Goal: Find specific page/section: Find specific page/section

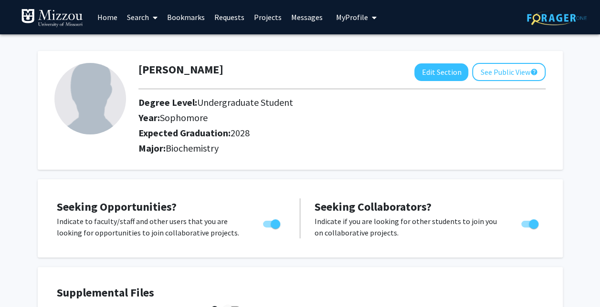
click at [136, 14] on link "Search" at bounding box center [142, 16] width 40 height 33
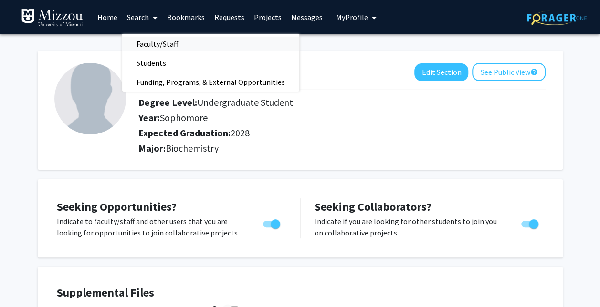
click at [173, 42] on span "Faculty/Staff" at bounding box center [157, 43] width 70 height 19
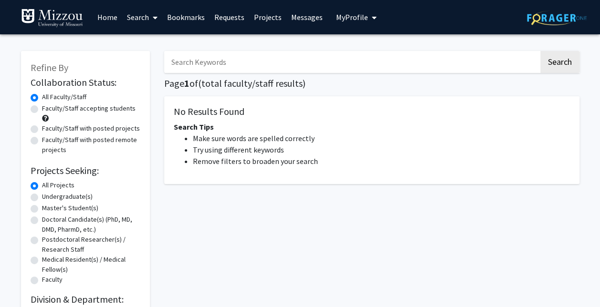
click at [289, 54] on input "Search Keywords" at bounding box center [351, 62] width 375 height 22
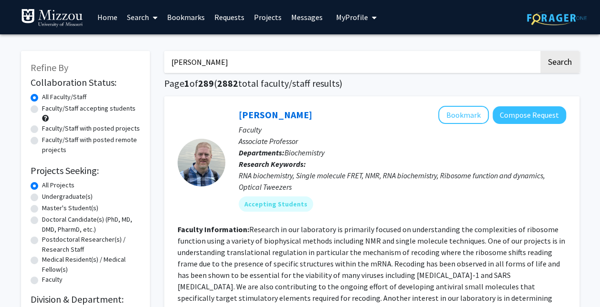
type input "[PERSON_NAME]"
click at [540, 51] on button "Search" at bounding box center [559, 62] width 39 height 22
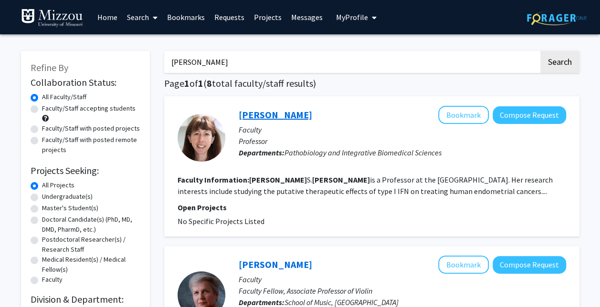
click at [265, 111] on link "[PERSON_NAME]" at bounding box center [275, 115] width 73 height 12
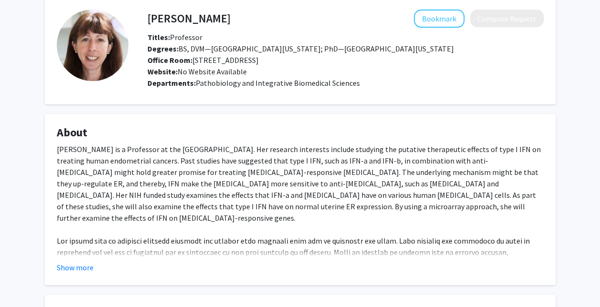
scroll to position [120, 0]
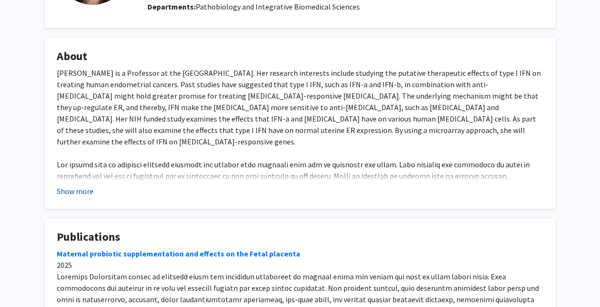
click at [68, 194] on button "Show more" at bounding box center [75, 191] width 37 height 11
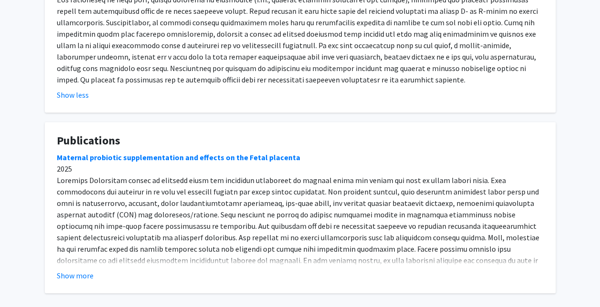
scroll to position [354, 0]
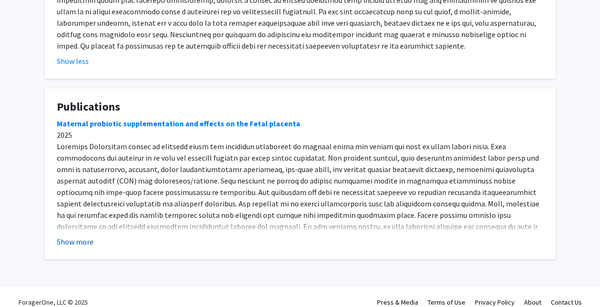
click at [74, 236] on button "Show more" at bounding box center [75, 241] width 37 height 11
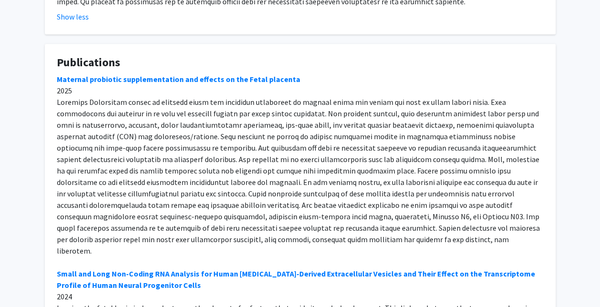
scroll to position [398, 0]
